Goal: Task Accomplishment & Management: Use online tool/utility

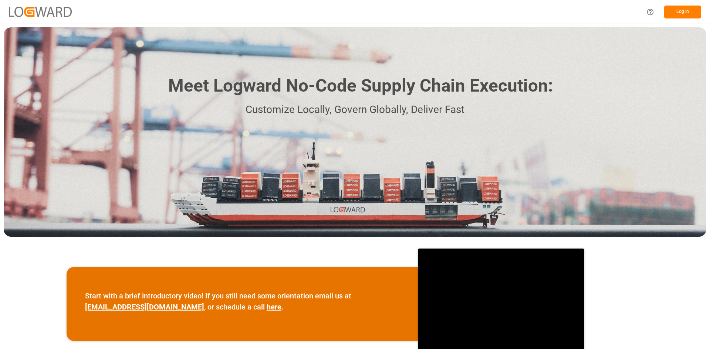
click at [675, 11] on button "Log In" at bounding box center [682, 12] width 37 height 13
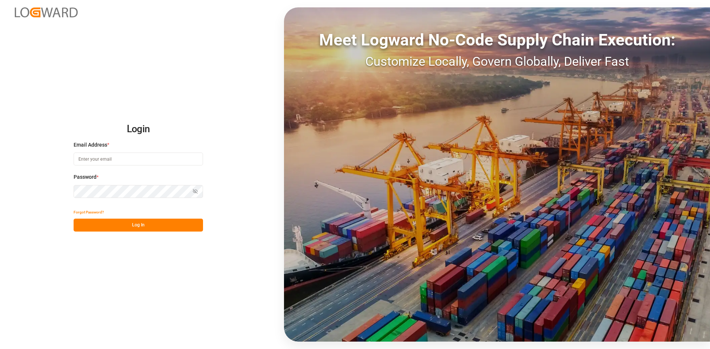
type input "[EMAIL_ADDRESS][DOMAIN_NAME]"
click at [105, 225] on button "Log In" at bounding box center [138, 225] width 129 height 13
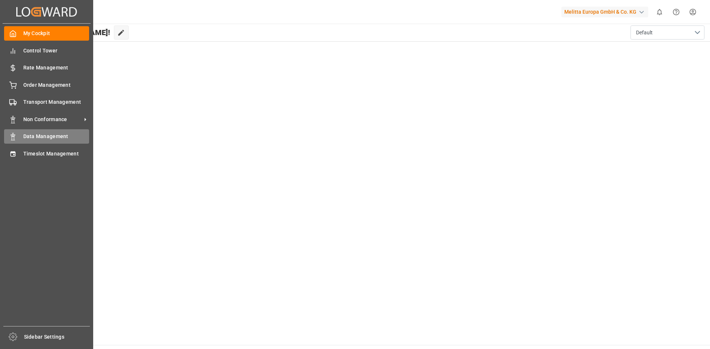
click at [35, 137] on span "Data Management" at bounding box center [56, 137] width 66 height 8
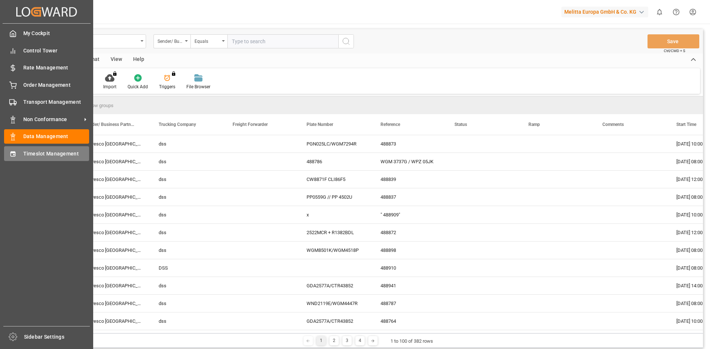
click at [22, 148] on div "Timeslot Management Timeslot Management" at bounding box center [46, 153] width 85 height 14
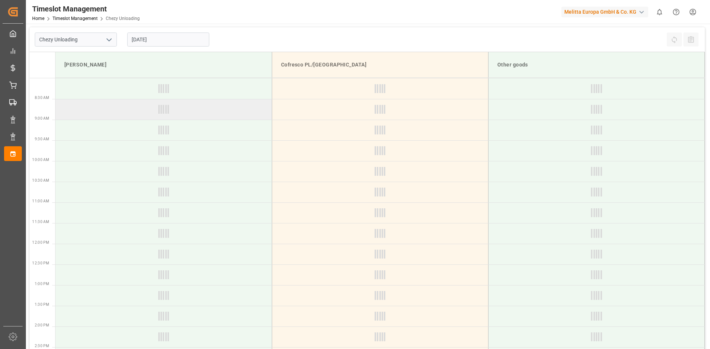
type input "Chezy Unloading"
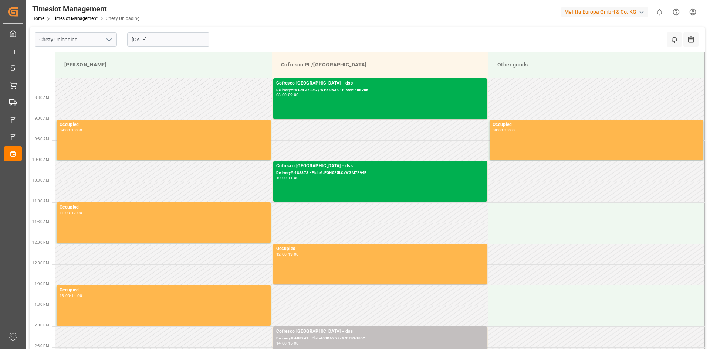
click at [166, 38] on input "[DATE]" at bounding box center [168, 40] width 82 height 14
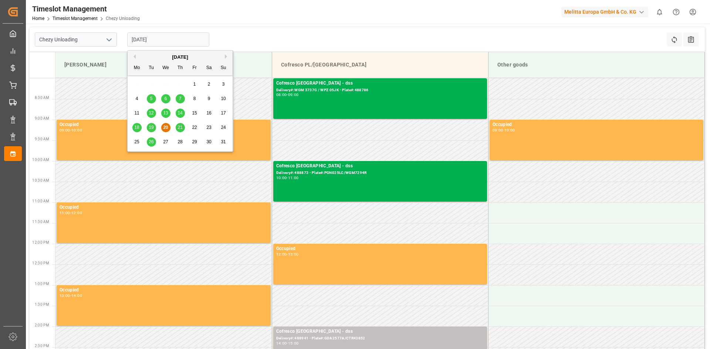
click at [149, 143] on span "26" at bounding box center [151, 141] width 5 height 5
type input "[DATE]"
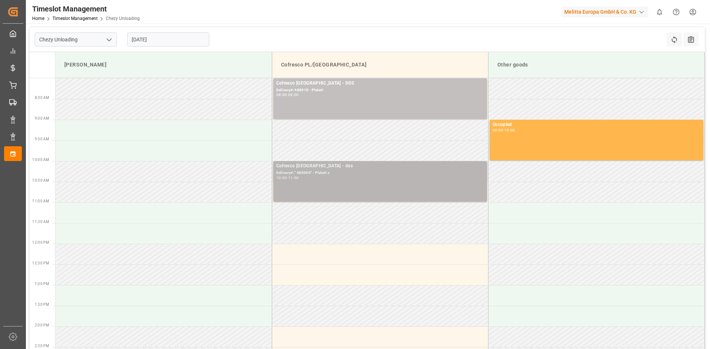
click at [356, 183] on div "Cofresco [GEOGRAPHIC_DATA] - dss Delivery#:" 488909" - Plate#:x 10:00 - 11:00" at bounding box center [380, 182] width 208 height 38
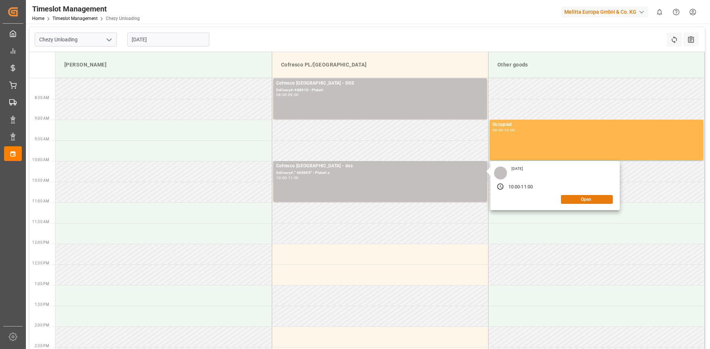
click at [589, 202] on button "Open" at bounding box center [587, 199] width 52 height 9
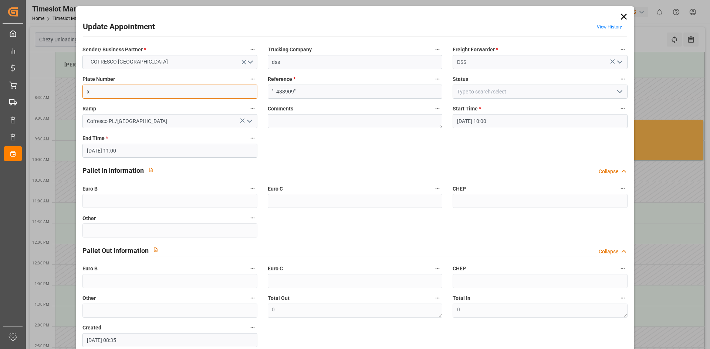
click at [221, 93] on input "x" at bounding box center [169, 92] width 175 height 14
paste input "CW8871F CLI86F5"
type input "CW8871F CLI86F5"
click at [309, 91] on input "" 488909"" at bounding box center [355, 92] width 175 height 14
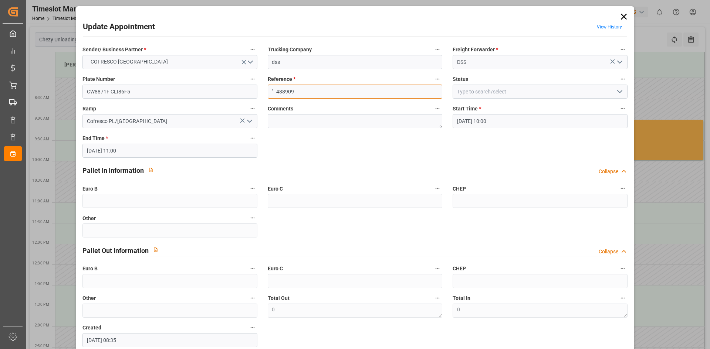
drag, startPoint x: 277, startPoint y: 93, endPoint x: 256, endPoint y: 95, distance: 21.2
click at [249, 94] on div "Sender/ Business Partner * COFRESCO POLAND Trucking Company dss Freight Forward…" at bounding box center [354, 196] width 555 height 308
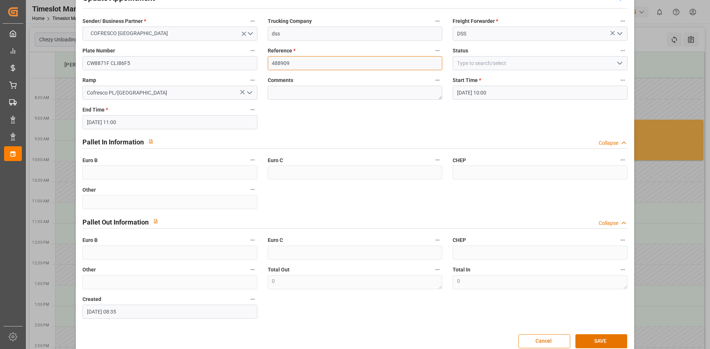
scroll to position [41, 0]
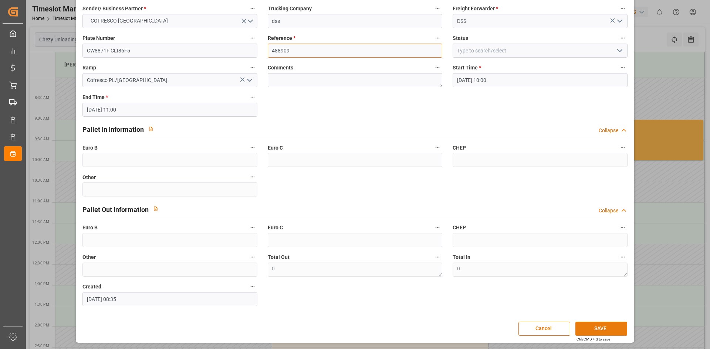
type input "488909"
click at [603, 328] on button "SAVE" at bounding box center [601, 329] width 52 height 14
